Goal: Check status: Check status

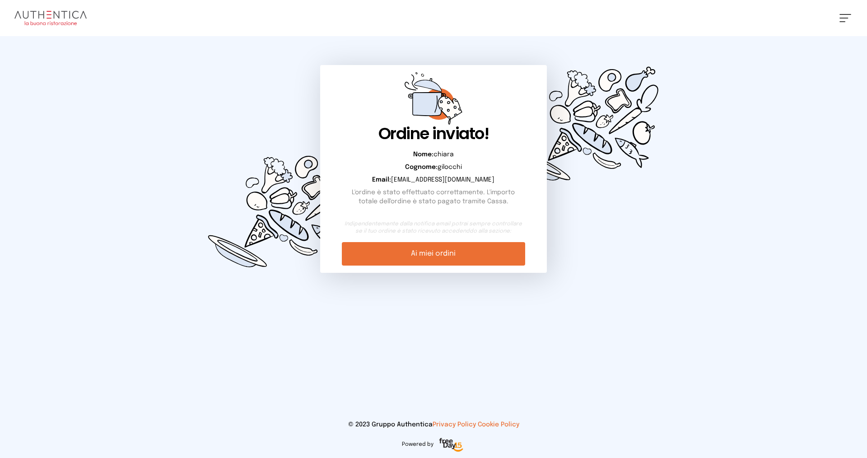
click at [395, 237] on div "Indipendentemente dalla notifica email potrai sempre controllare se il tuo ordi…" at bounding box center [433, 242] width 183 height 45
click at [430, 254] on link "Ai miei ordini" at bounding box center [433, 253] width 183 height 23
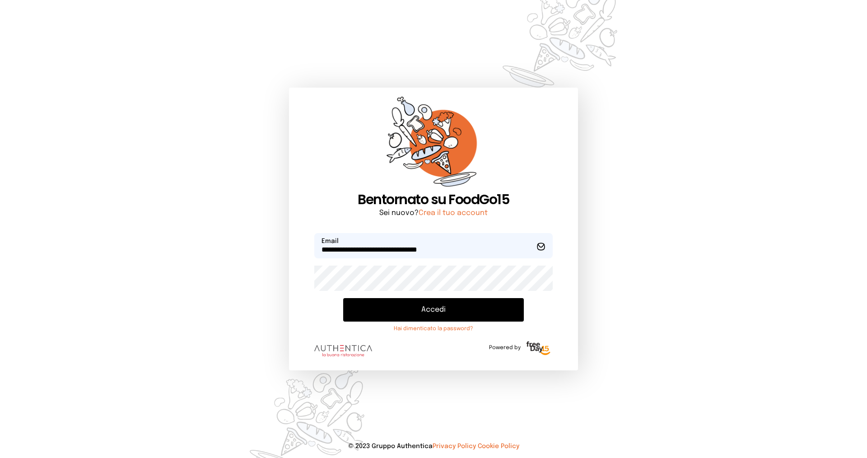
click at [434, 318] on button "Accedi" at bounding box center [433, 309] width 181 height 23
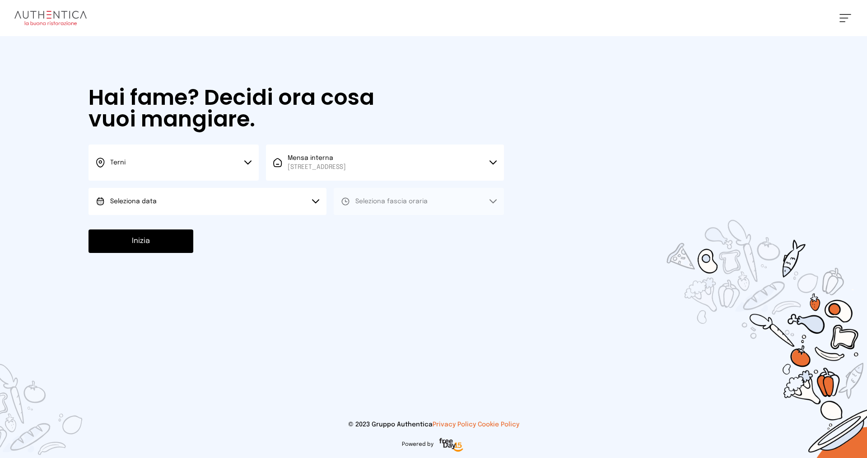
click at [847, 22] on div "[PERSON_NAME] Impostazioni Wallet Home I miei ordini Nuova ricerca Elenco aller…" at bounding box center [433, 18] width 867 height 36
click at [845, 19] on button at bounding box center [845, 18] width 12 height 8
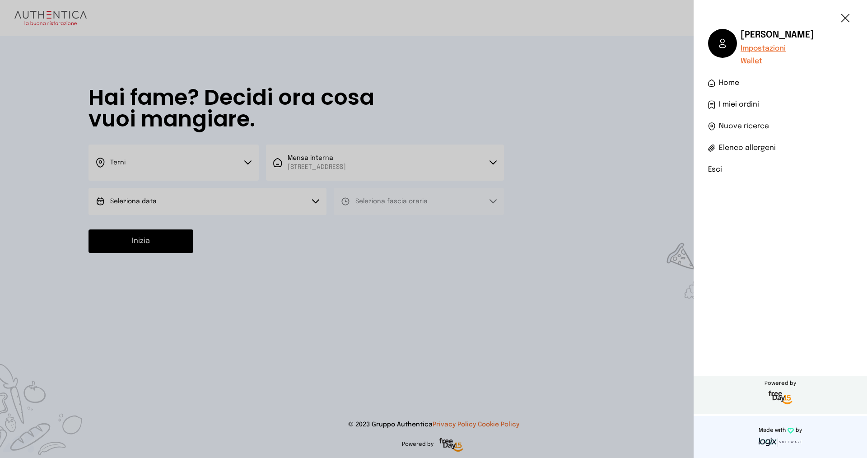
click at [745, 103] on span "I miei ordini" at bounding box center [739, 104] width 40 height 11
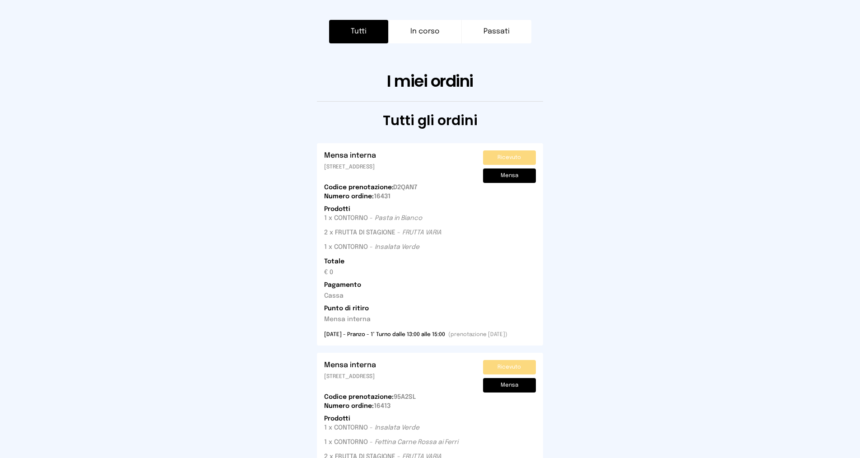
scroll to position [90, 0]
